Goal: Communication & Community: Participate in discussion

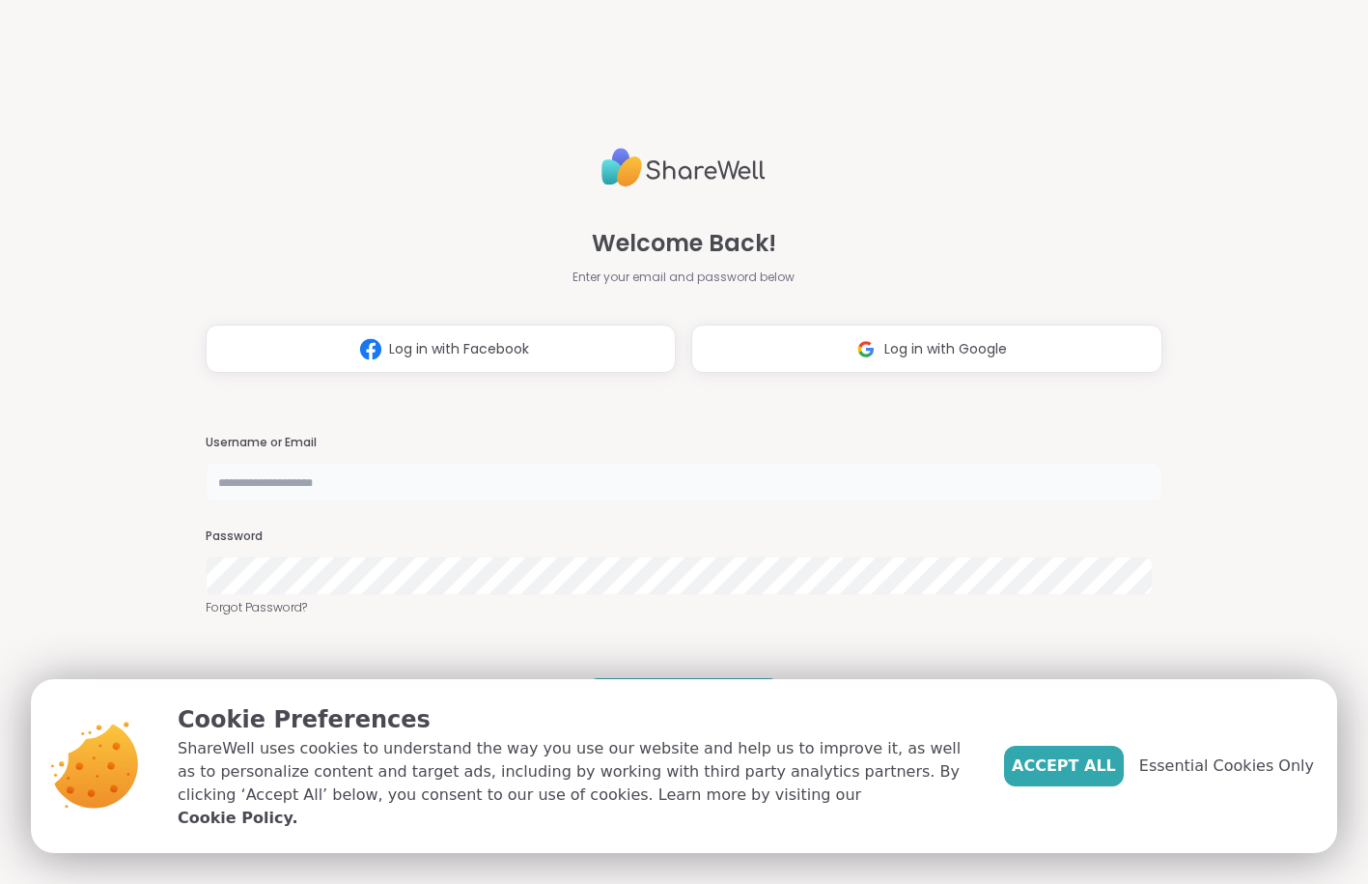
click at [364, 482] on input "text" at bounding box center [685, 482] width 958 height 39
click at [932, 360] on button "Log in with Google" at bounding box center [926, 348] width 471 height 48
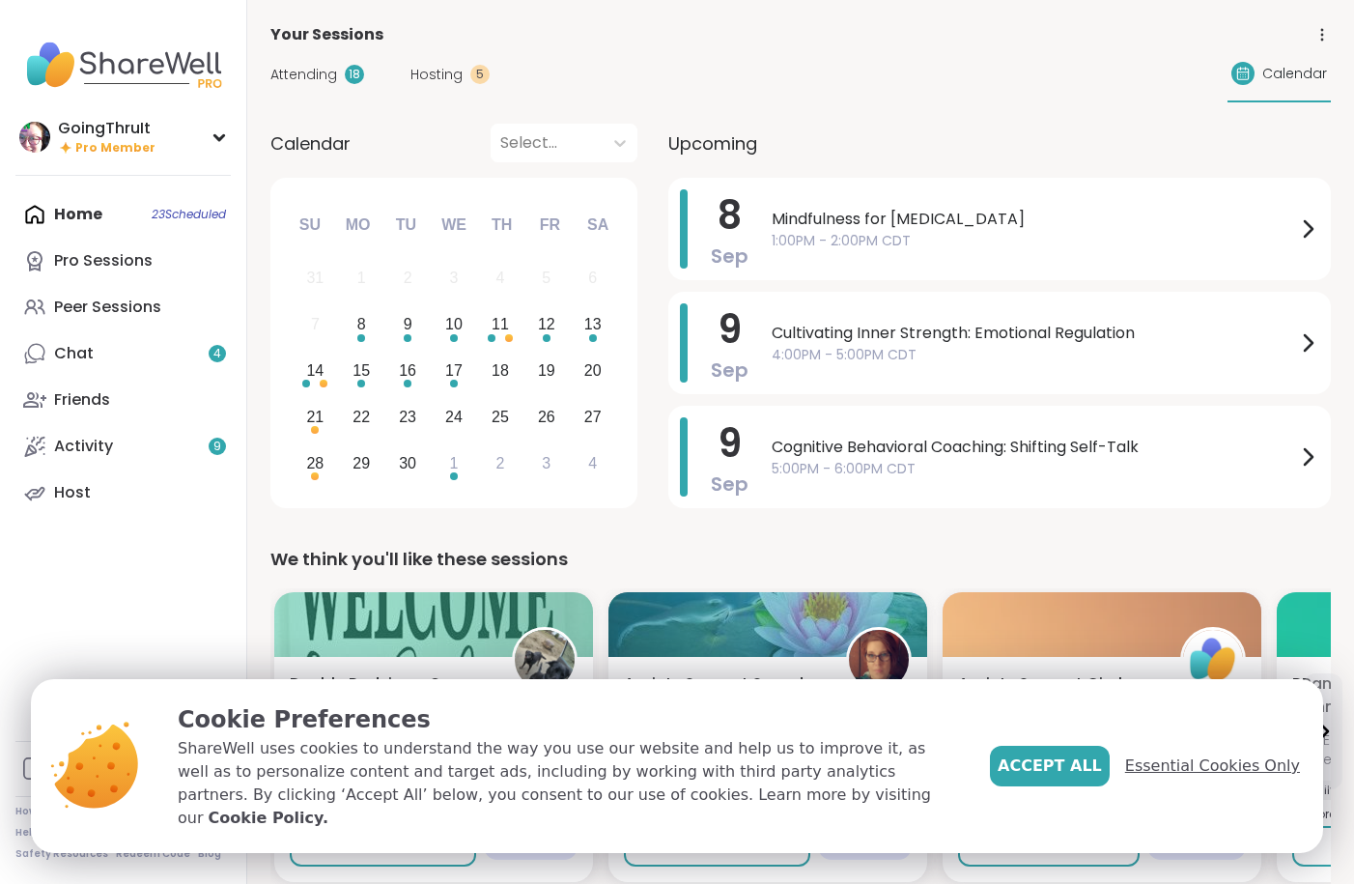
click at [1164, 777] on span "Essential Cookies Only" at bounding box center [1212, 765] width 175 height 23
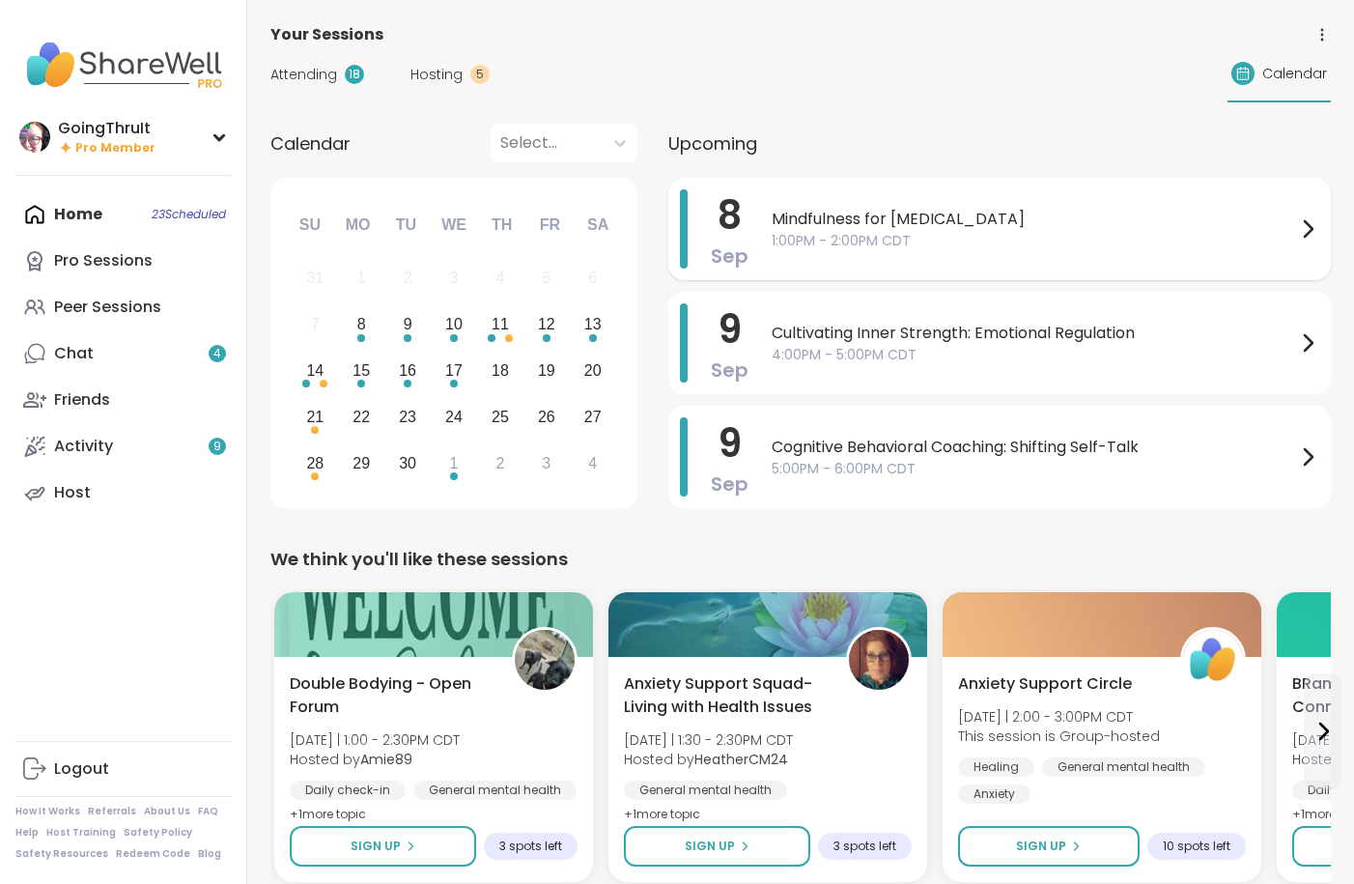
click at [800, 241] on span "1:00PM - 2:00PM CDT" at bounding box center [1034, 241] width 524 height 20
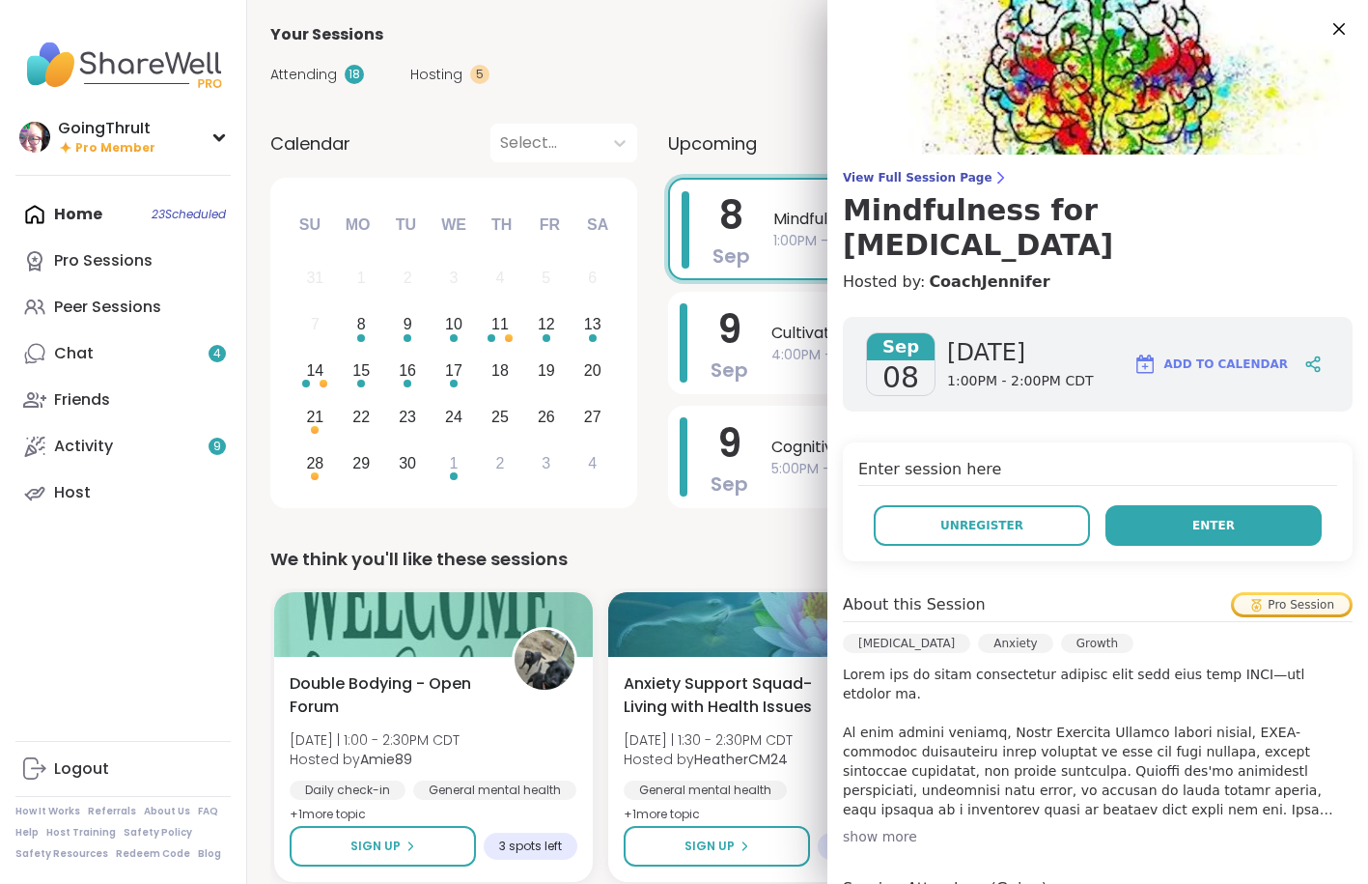
click at [1193, 517] on span "Enter" at bounding box center [1214, 525] width 42 height 17
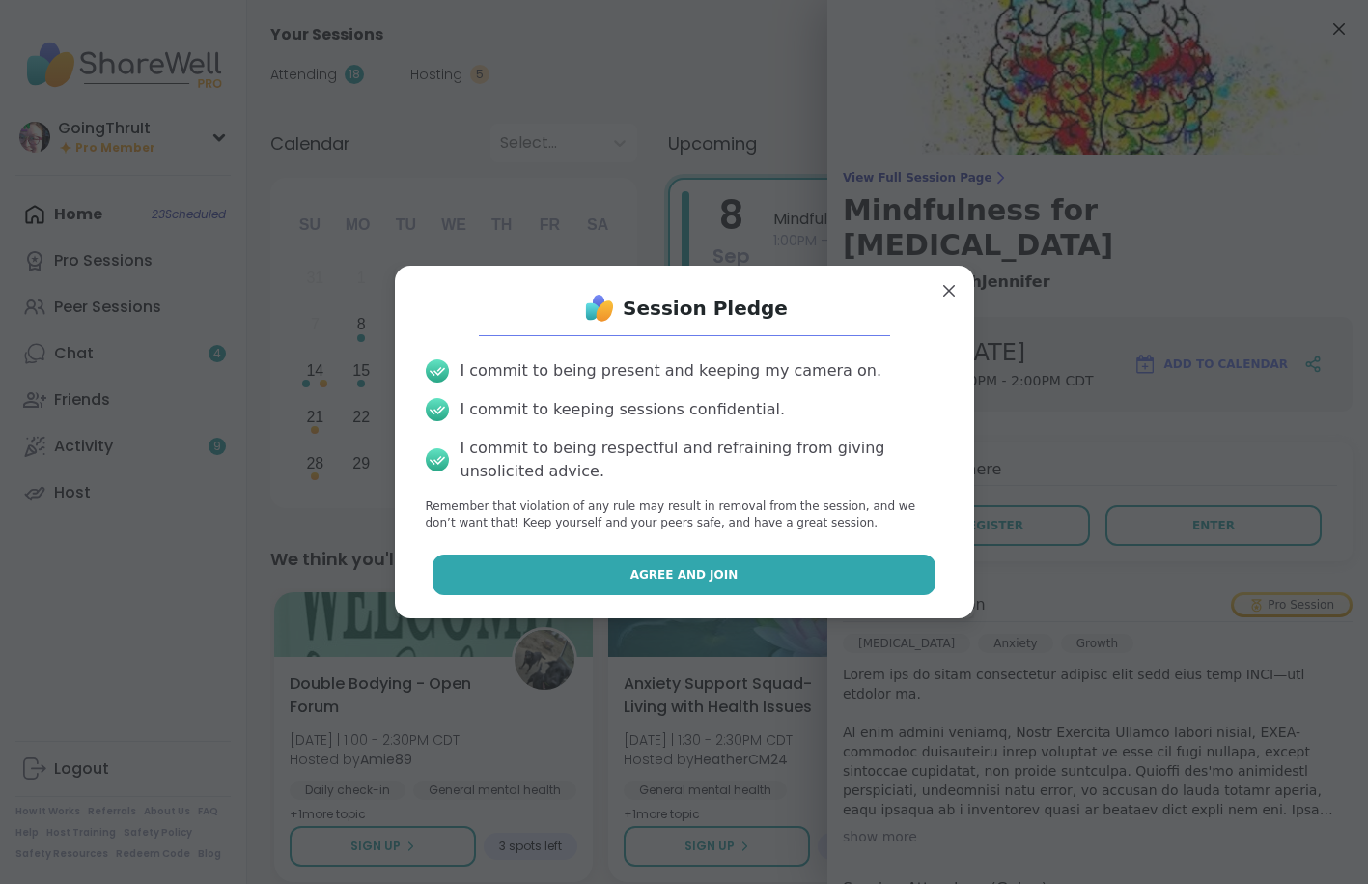
click at [594, 583] on button "Agree and Join" at bounding box center [684, 574] width 503 height 41
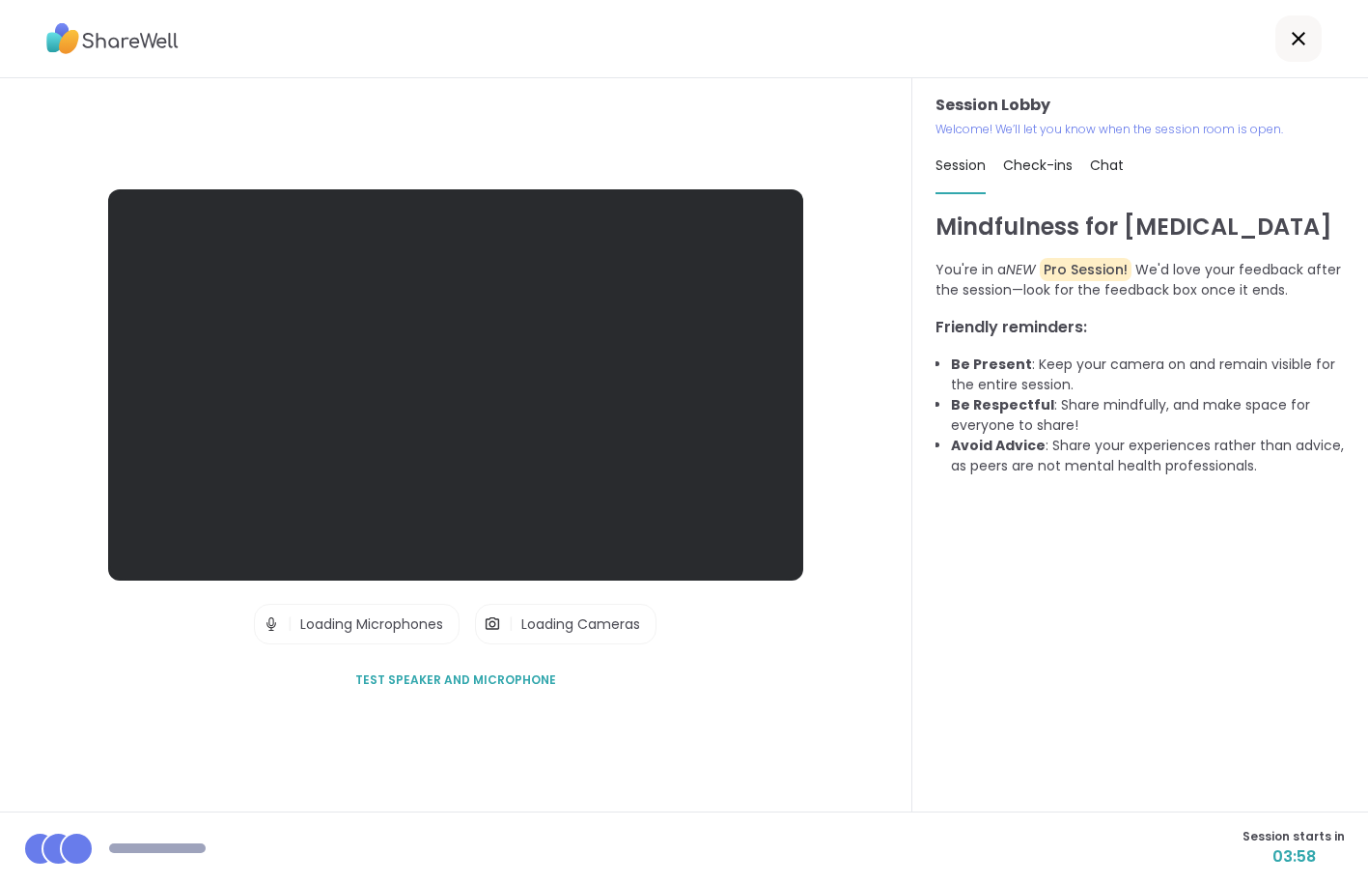
click at [559, 486] on div at bounding box center [455, 384] width 695 height 391
click at [582, 629] on span "Loading Cameras" at bounding box center [580, 623] width 119 height 19
click at [1282, 50] on div at bounding box center [1299, 38] width 46 height 46
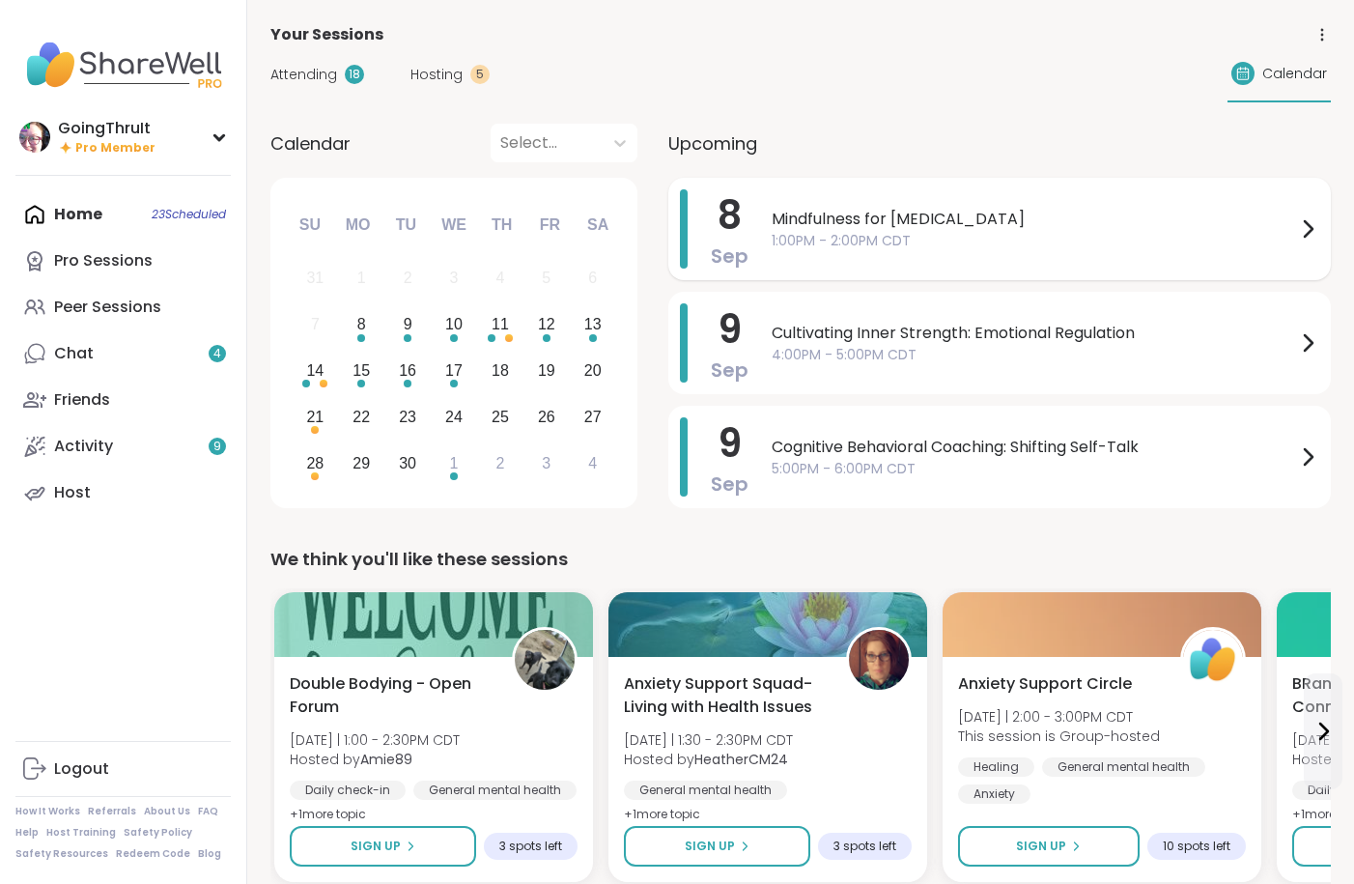
click at [873, 243] on span "1:00PM - 2:00PM CDT" at bounding box center [1034, 241] width 524 height 20
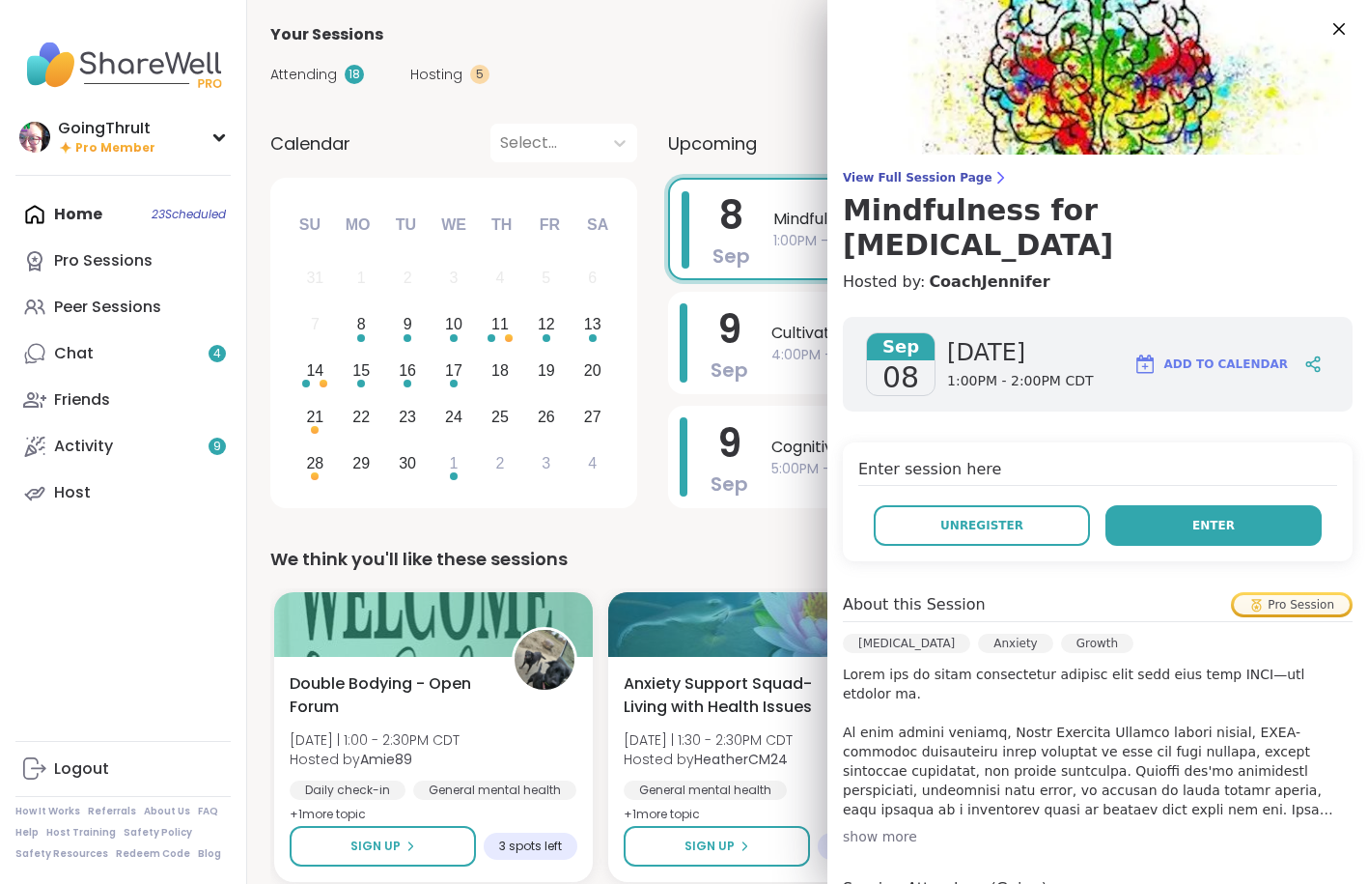
click at [1135, 505] on button "Enter" at bounding box center [1214, 525] width 216 height 41
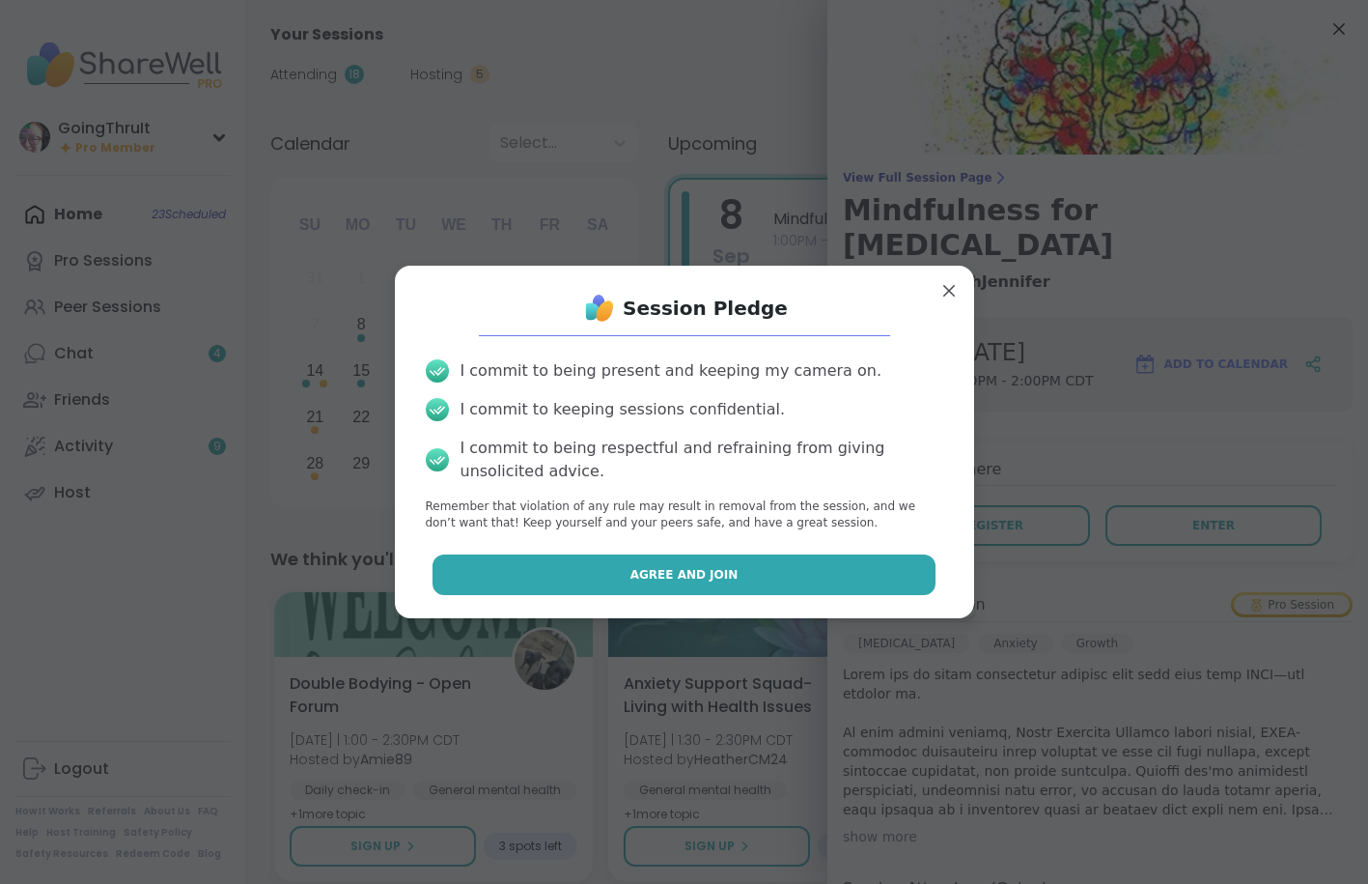
click at [673, 582] on span "Agree and Join" at bounding box center [685, 574] width 108 height 17
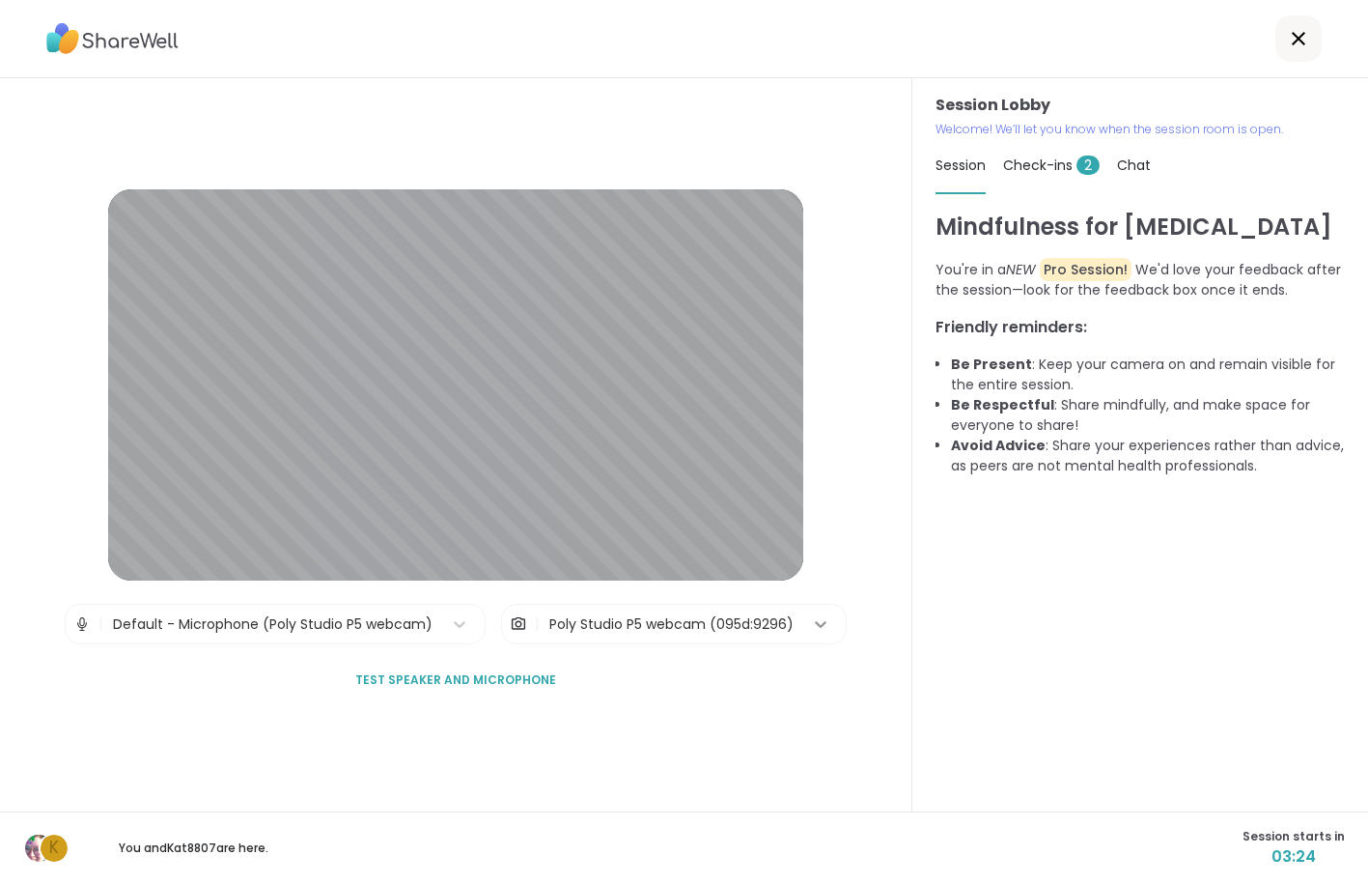
click at [811, 628] on icon at bounding box center [820, 623] width 19 height 19
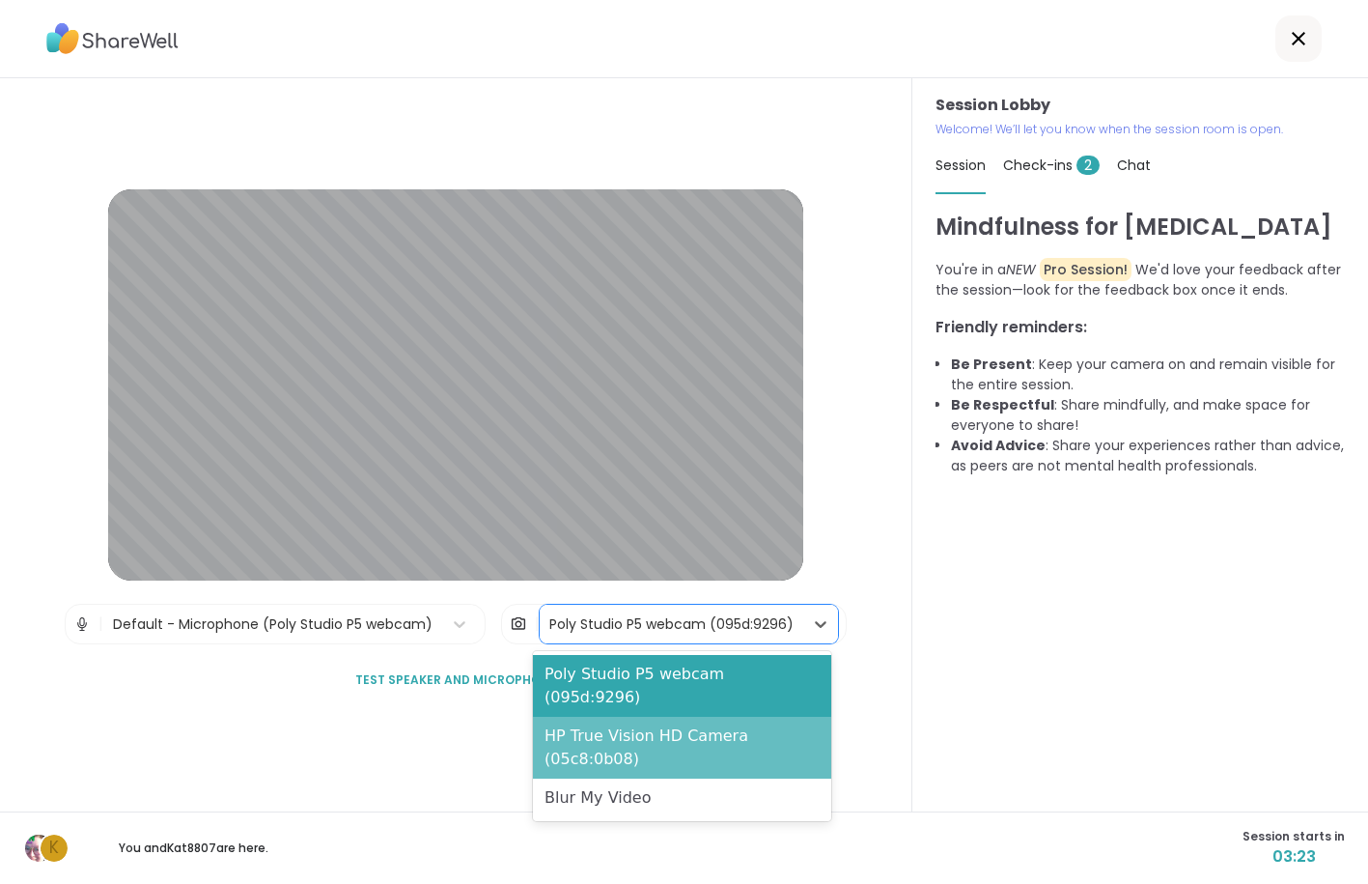
click at [781, 716] on div "HP True Vision HD Camera (05c8:0b08)" at bounding box center [682, 747] width 298 height 62
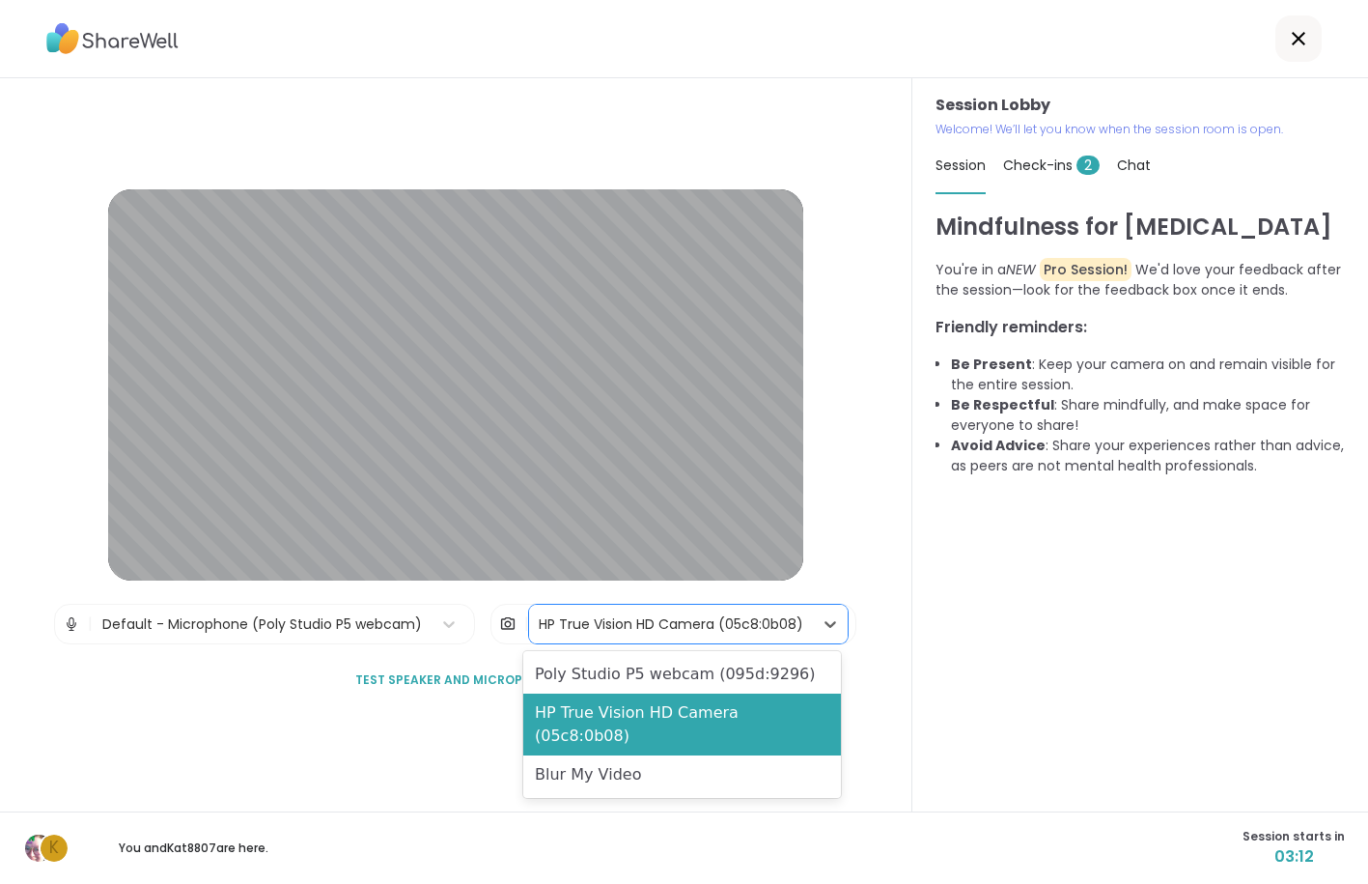
click at [647, 632] on div "HP True Vision HD Camera (05c8:0b08)" at bounding box center [671, 624] width 265 height 20
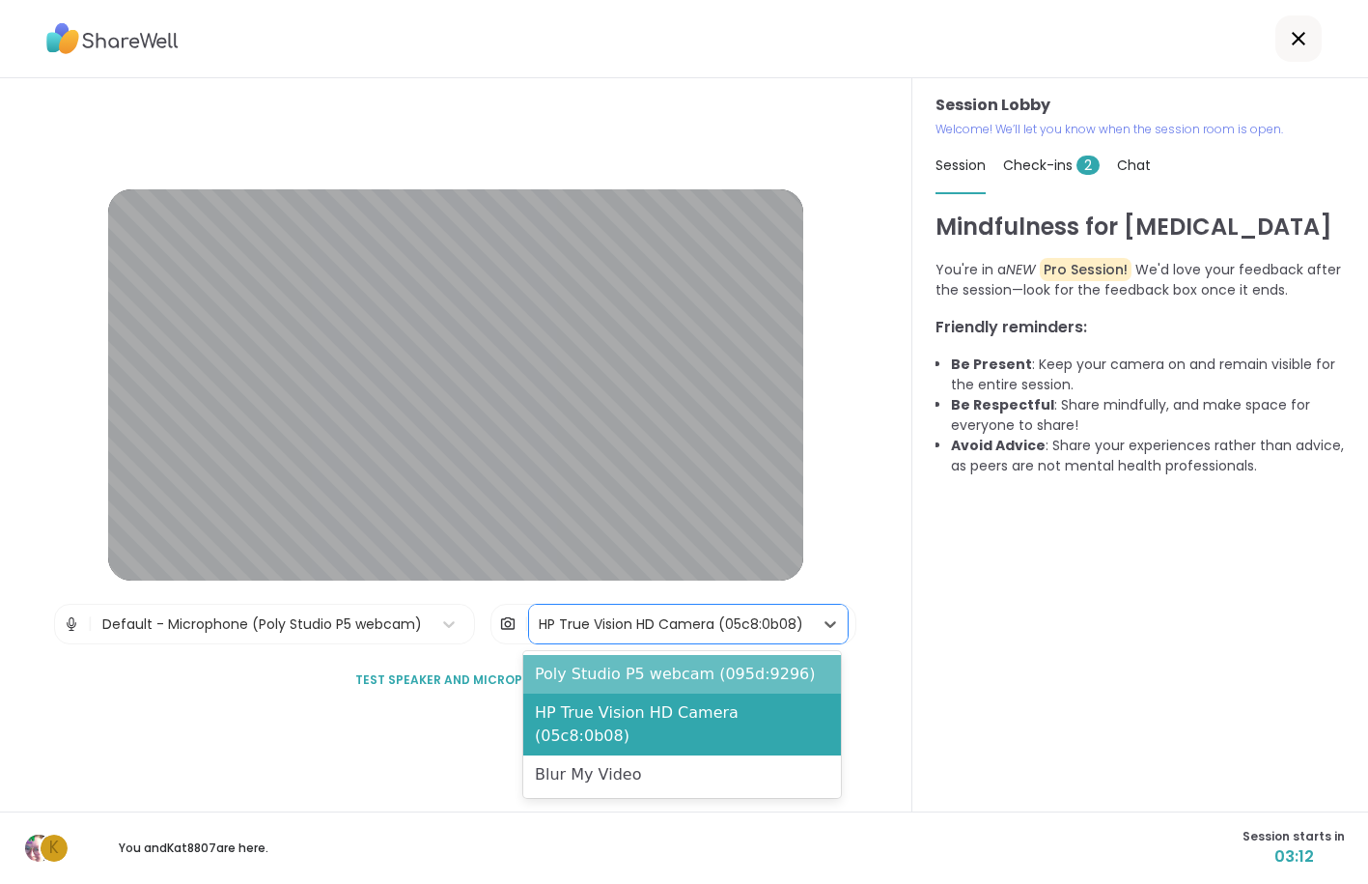
click at [641, 675] on div "Poly Studio P5 webcam (095d:9296)" at bounding box center [682, 674] width 318 height 39
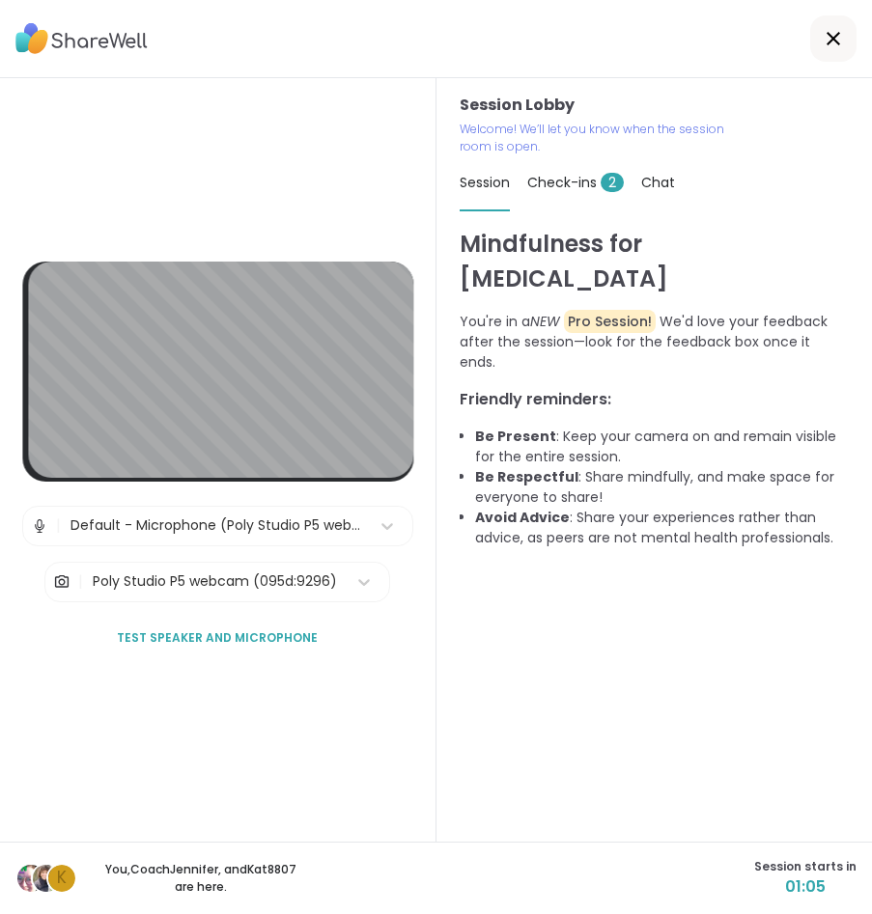
click at [650, 587] on div "Mindfulness for [MEDICAL_DATA] You're in a NEW Pro Session! We'd love your feed…" at bounding box center [655, 534] width 390 height 615
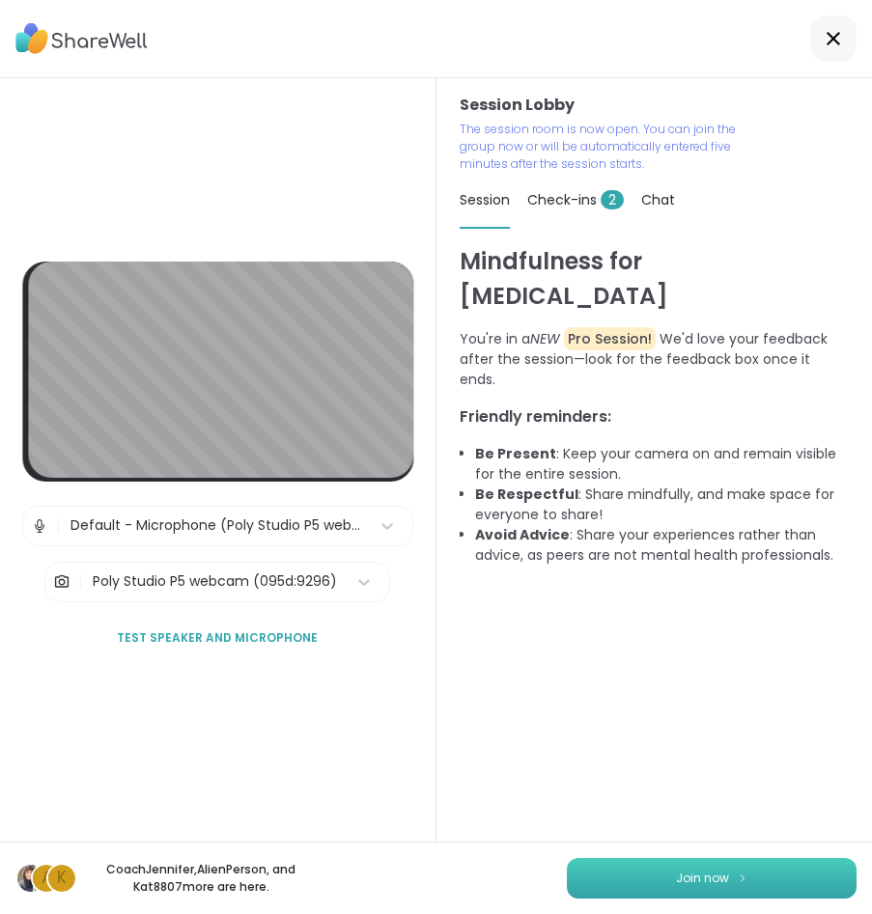
click at [654, 879] on button "Join now" at bounding box center [712, 878] width 290 height 41
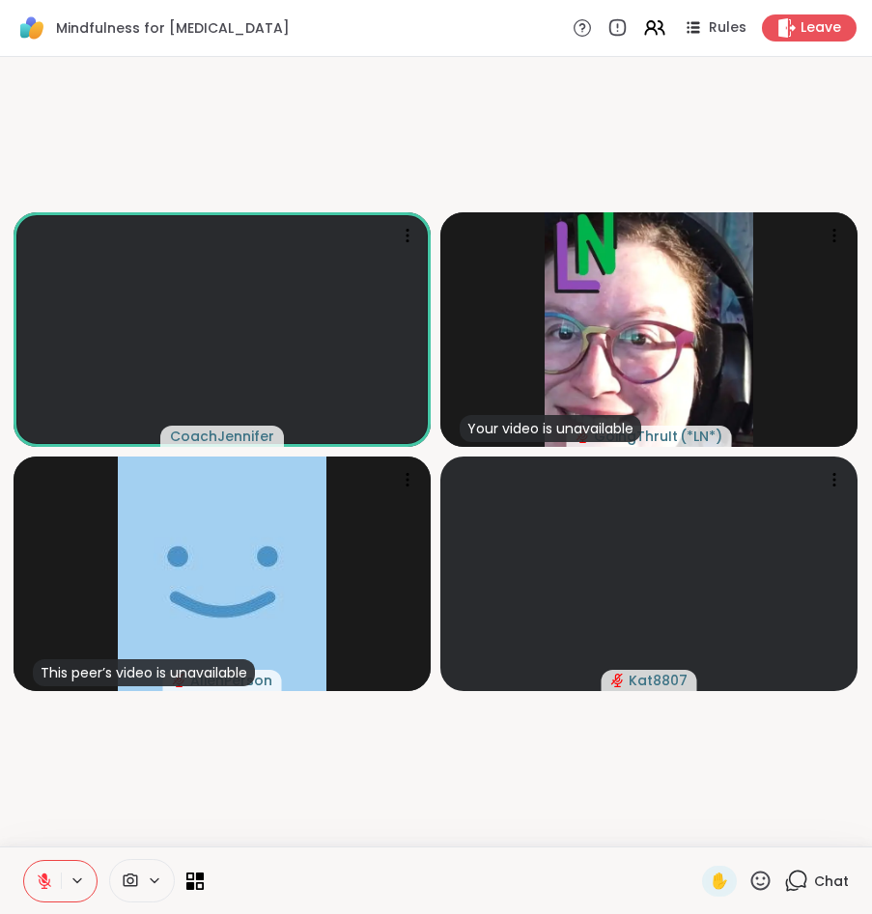
click at [132, 880] on icon at bounding box center [131, 881] width 14 height 14
click at [126, 878] on icon at bounding box center [130, 881] width 17 height 18
click at [155, 878] on icon at bounding box center [154, 881] width 15 height 16
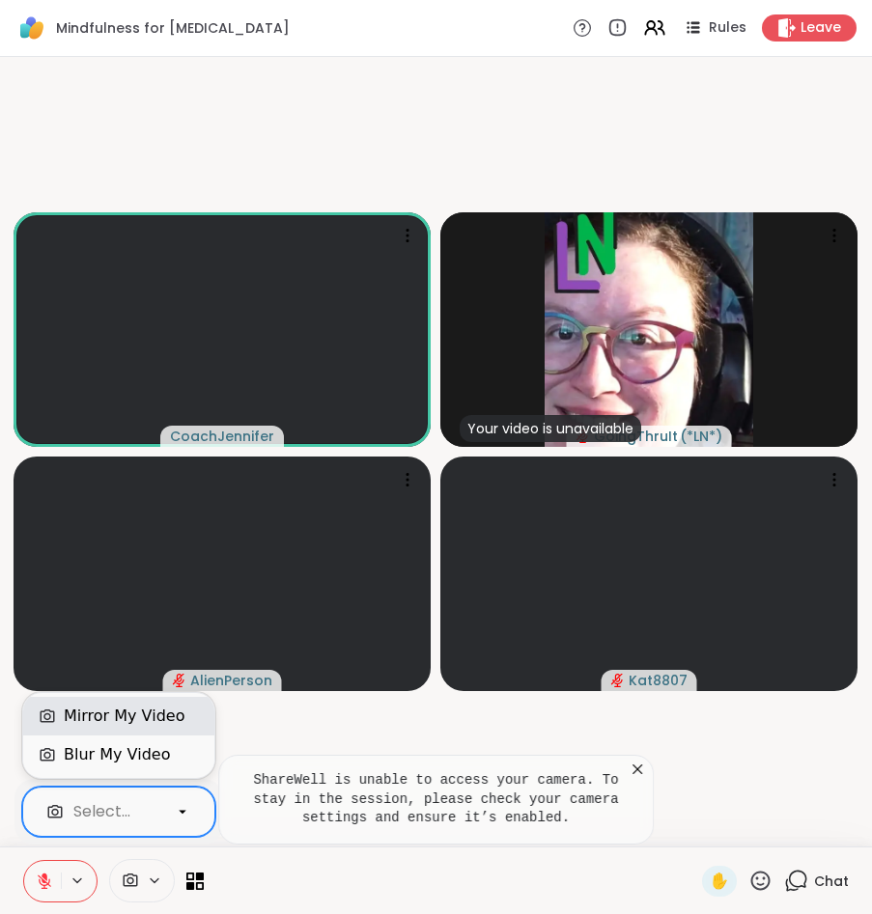
click at [111, 716] on div "Mirror My Video" at bounding box center [124, 716] width 121 height 23
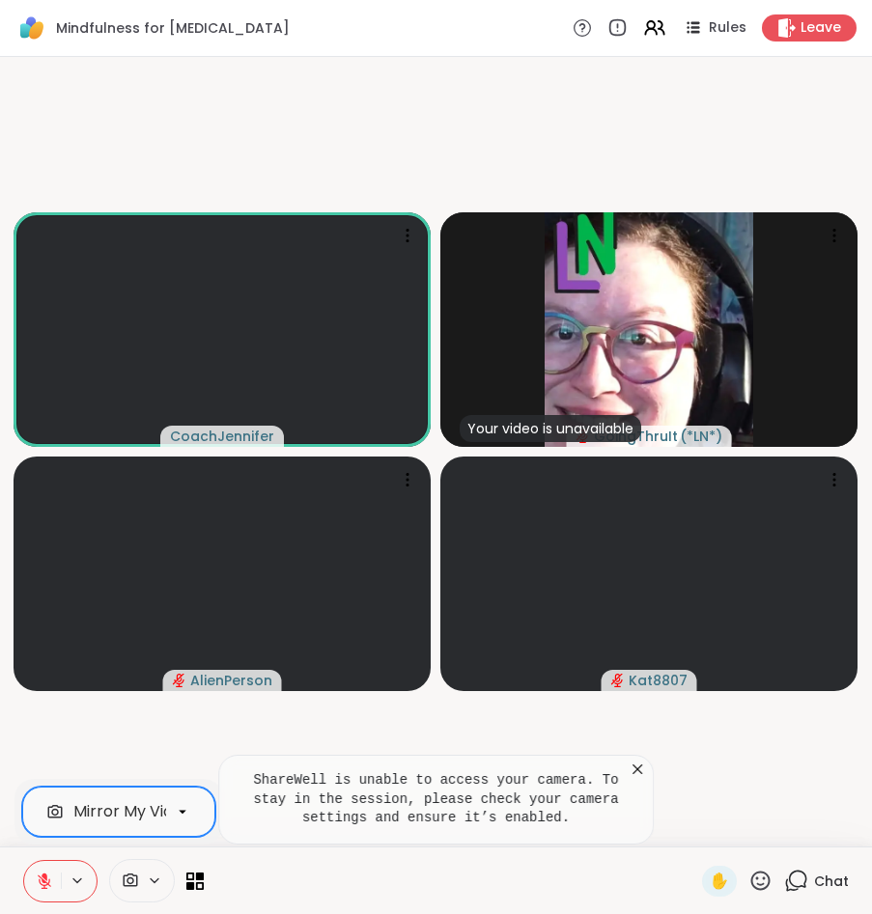
click at [131, 875] on icon at bounding box center [131, 881] width 14 height 14
click at [150, 875] on icon at bounding box center [154, 881] width 15 height 16
click at [149, 883] on icon at bounding box center [154, 881] width 15 height 16
click at [120, 883] on span at bounding box center [128, 881] width 37 height 18
click at [42, 882] on icon at bounding box center [45, 882] width 14 height 14
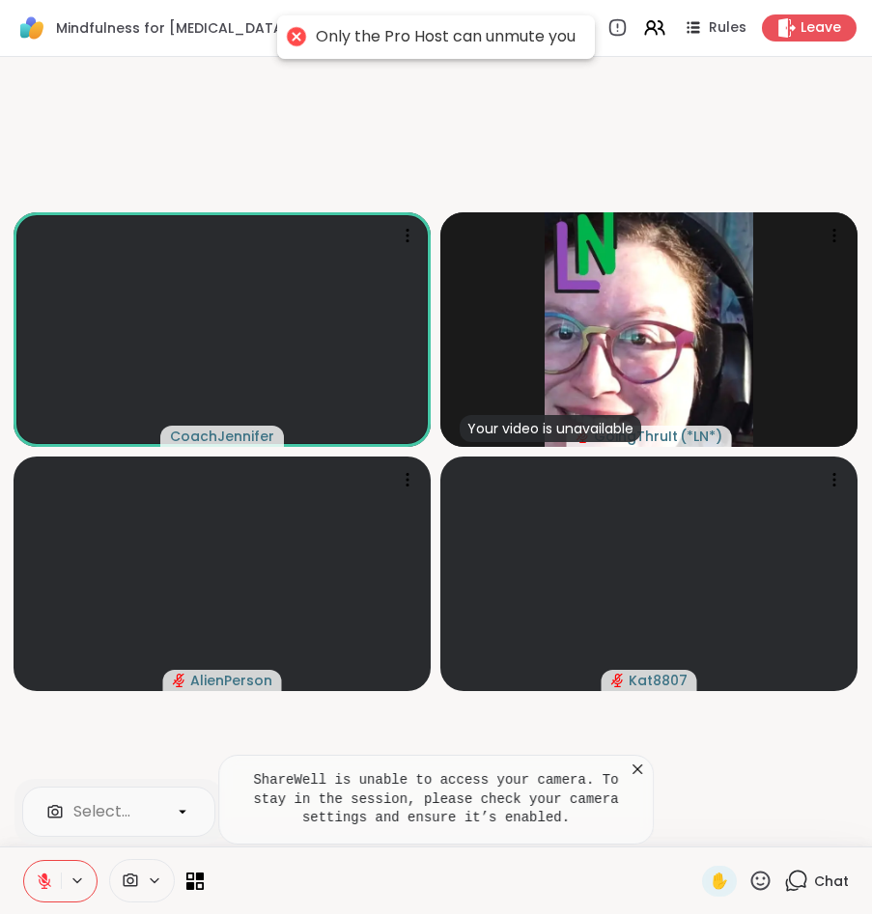
click at [39, 878] on icon at bounding box center [44, 881] width 17 height 17
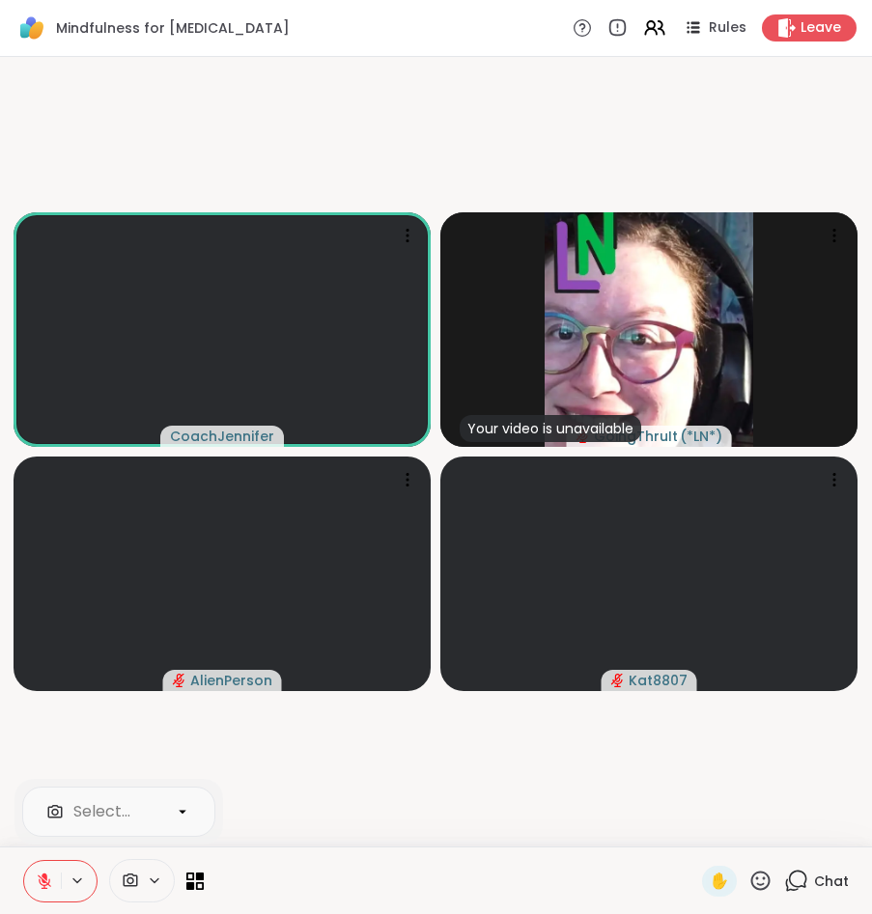
click at [349, 793] on video-player-container "CoachJennifer Your video is unavailable GoingThruIt ( *LN* ) AlienPerson Kat8807" at bounding box center [436, 452] width 849 height 774
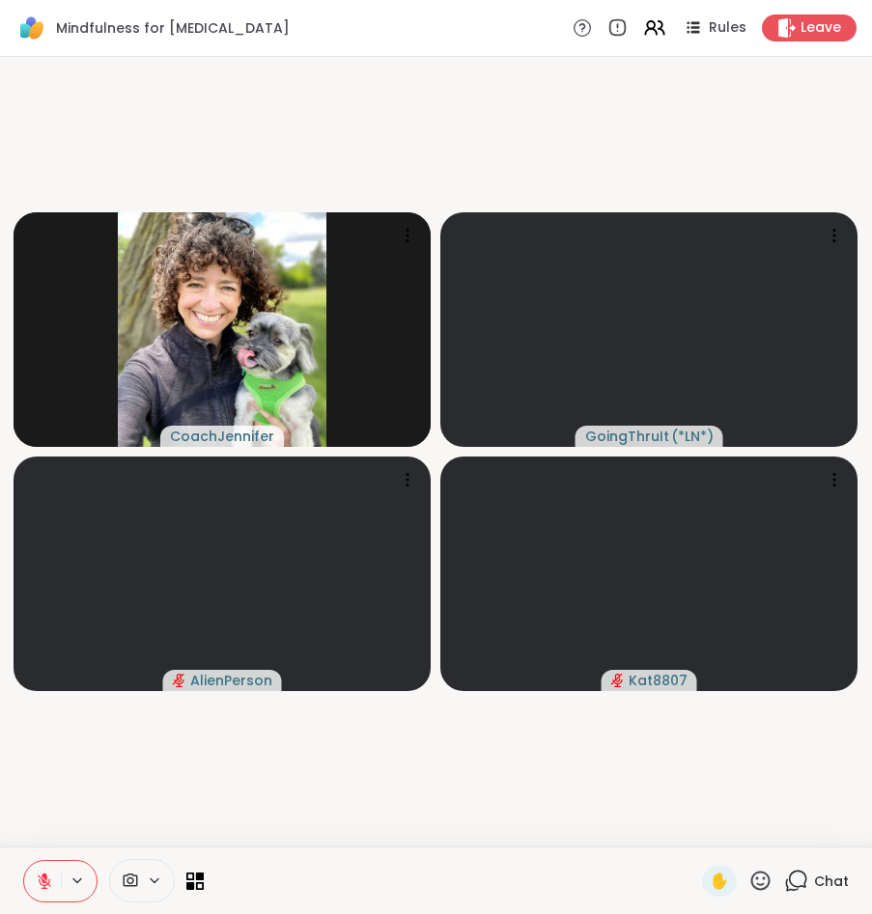
click at [780, 125] on video-player-container "CoachJennifer GoingThruIt ( *LN* ) AlienPerson Kat8807" at bounding box center [436, 452] width 849 height 774
click at [70, 19] on span "Mindfulness for [MEDICAL_DATA]" at bounding box center [173, 27] width 234 height 19
click at [36, 24] on img at bounding box center [31, 28] width 33 height 33
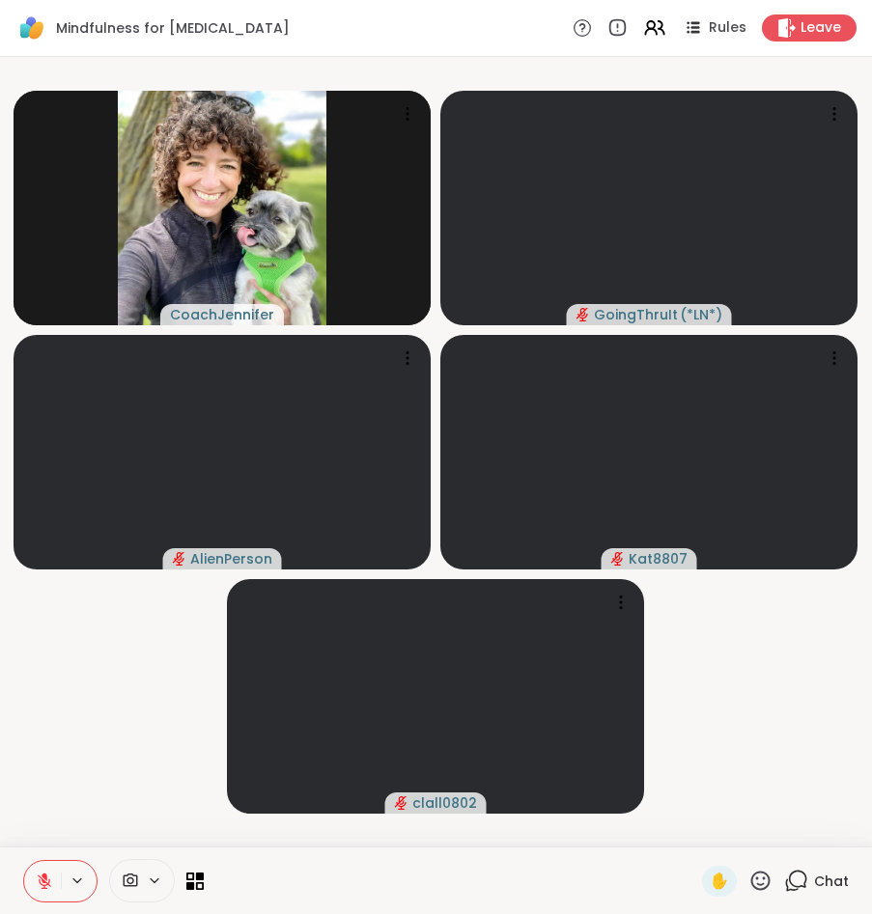
click at [150, 883] on icon at bounding box center [154, 881] width 15 height 16
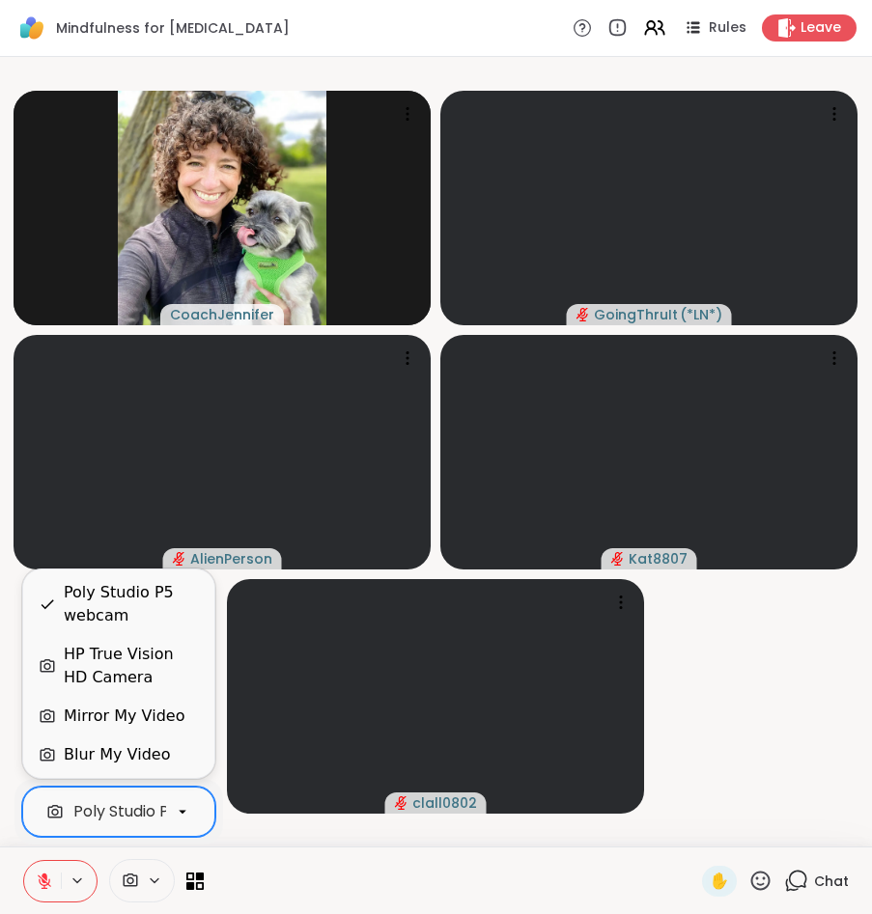
click at [176, 806] on icon at bounding box center [182, 811] width 17 height 17
click at [336, 878] on div at bounding box center [452, 880] width 475 height 43
